Goal: Information Seeking & Learning: Learn about a topic

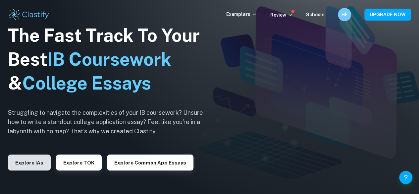
click at [28, 167] on button "Explore IAs" at bounding box center [29, 162] width 43 height 16
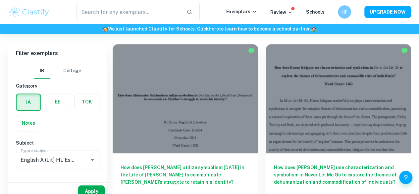
scroll to position [188, 0]
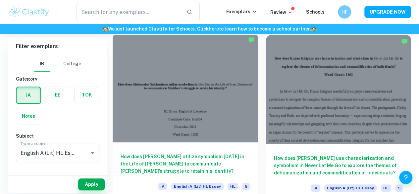
click at [179, 83] on div at bounding box center [185, 87] width 145 height 109
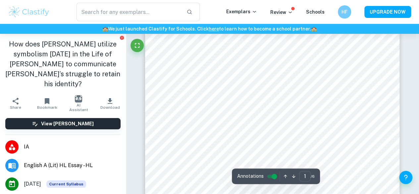
scroll to position [46, 0]
